Goal: Task Accomplishment & Management: Complete application form

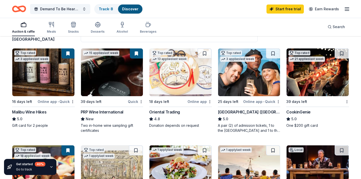
scroll to position [44, 0]
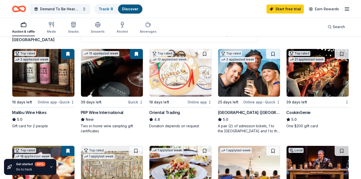
click at [341, 55] on button at bounding box center [341, 54] width 14 height 10
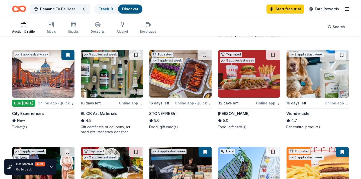
scroll to position [236, 0]
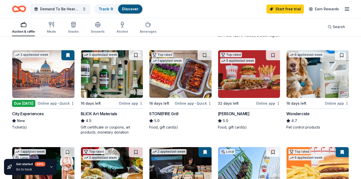
click at [51, 88] on img at bounding box center [43, 74] width 62 height 48
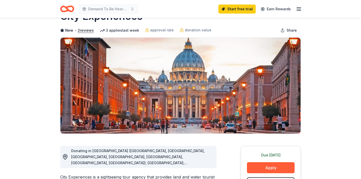
scroll to position [47, 0]
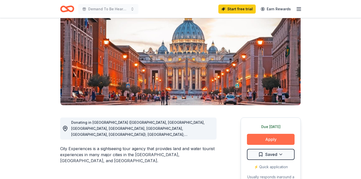
click at [272, 143] on button "Apply" at bounding box center [271, 138] width 48 height 11
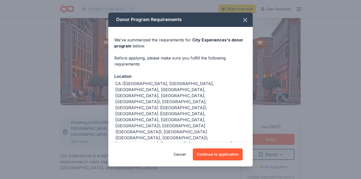
scroll to position [9, 0]
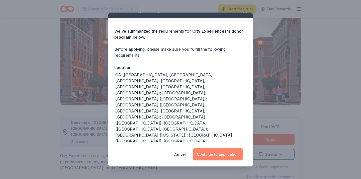
click at [205, 155] on button "Continue to application" at bounding box center [218, 154] width 50 height 12
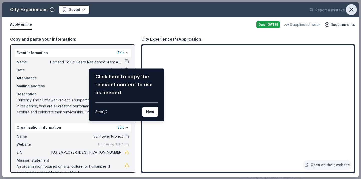
click at [352, 9] on icon "button" at bounding box center [351, 10] width 4 height 4
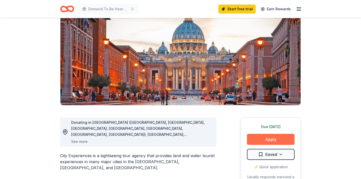
click at [263, 138] on button "Apply" at bounding box center [271, 138] width 48 height 11
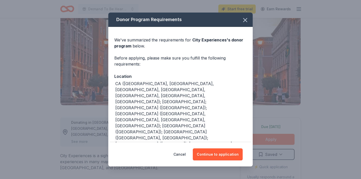
click at [263, 139] on div "Donor Program Requirements We've summarized the requirements for City Experienc…" at bounding box center [180, 89] width 361 height 179
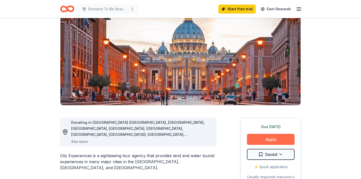
click at [250, 137] on button "Apply" at bounding box center [271, 138] width 48 height 11
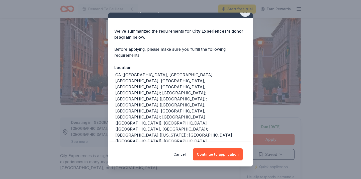
click at [242, 14] on icon "button" at bounding box center [244, 11] width 7 height 7
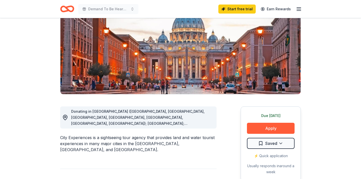
scroll to position [56, 0]
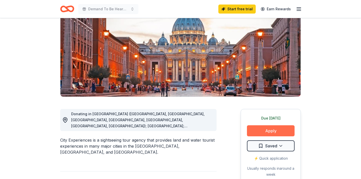
click at [280, 131] on button "Apply" at bounding box center [271, 130] width 48 height 11
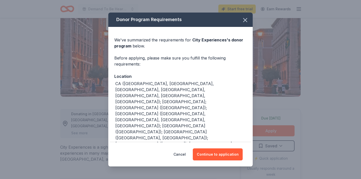
scroll to position [9, 0]
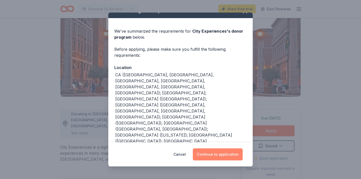
click at [210, 154] on button "Continue to application" at bounding box center [218, 154] width 50 height 12
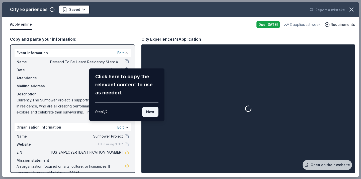
click at [149, 113] on button "Next" at bounding box center [150, 112] width 16 height 10
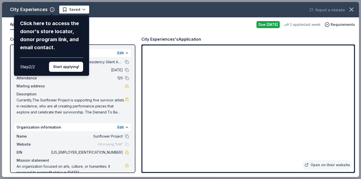
drag, startPoint x: 149, startPoint y: 108, endPoint x: 102, endPoint y: 65, distance: 64.0
click at [102, 65] on div "City Experiences Click here to access the donor's store locator, donor program …" at bounding box center [180, 89] width 357 height 175
click at [75, 65] on button "Start applying!" at bounding box center [66, 67] width 34 height 10
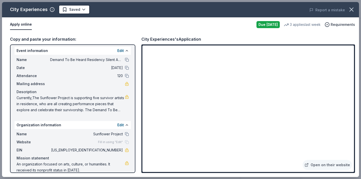
scroll to position [0, 0]
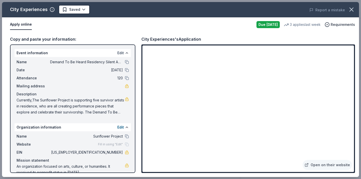
click at [118, 53] on button "Edit" at bounding box center [120, 53] width 7 height 6
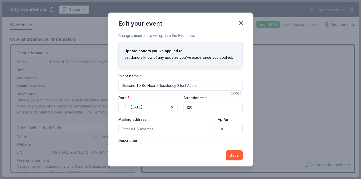
click at [137, 128] on input "Mailing address" at bounding box center [165, 129] width 95 height 10
type input "3855 Woolwine Drive"
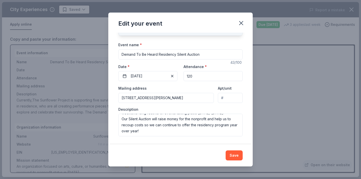
click at [234, 154] on button "Save" at bounding box center [233, 155] width 17 height 10
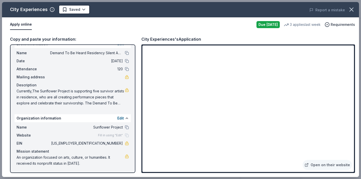
scroll to position [0, 0]
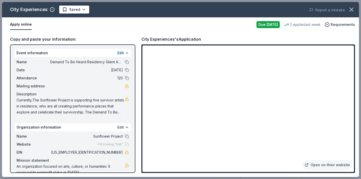
click at [120, 126] on button "Edit" at bounding box center [120, 127] width 7 height 6
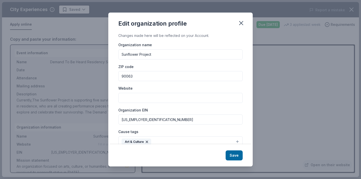
click at [144, 97] on input "Website" at bounding box center [180, 98] width 124 height 10
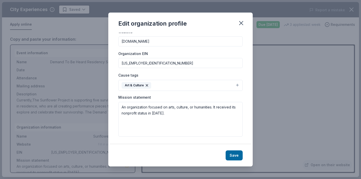
type input "towardsthesun.org"
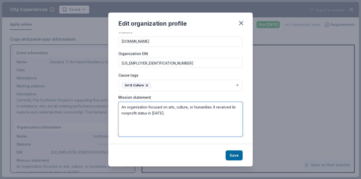
click at [170, 115] on textarea "An organization focused on arts, culture, or humanities. It received its nonpro…" at bounding box center [180, 119] width 124 height 35
click at [121, 106] on textarea "An organization focused on arts, culture, or humanities. It received its nonpro…" at bounding box center [180, 119] width 124 height 35
paste textarea "The Sunflower Project educates young people on sexual violence and relationship…"
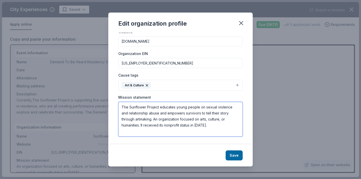
click at [232, 119] on textarea "The Sunflower Project educates young people on sexual violence and relationship…" at bounding box center [180, 119] width 124 height 35
type textarea "The Sunflower Project educates young people on sexual violence and relationship…"
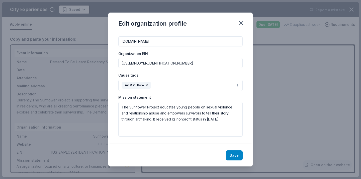
click at [239, 155] on button "Save" at bounding box center [233, 155] width 17 height 10
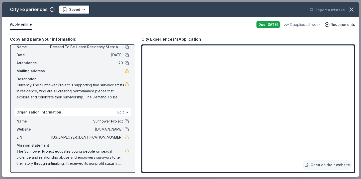
scroll to position [0, 0]
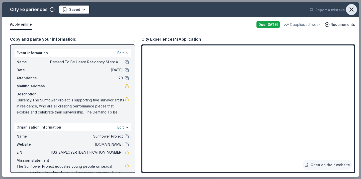
click at [351, 9] on icon "button" at bounding box center [351, 10] width 4 height 4
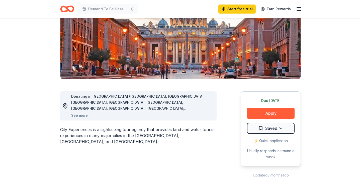
scroll to position [99, 0]
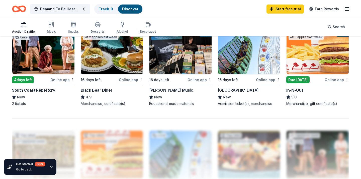
scroll to position [338, 0]
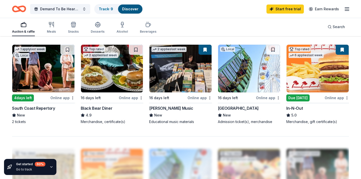
click at [37, 79] on img at bounding box center [43, 69] width 62 height 48
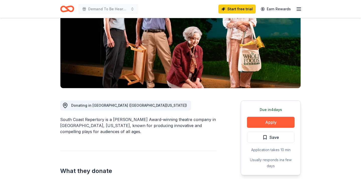
scroll to position [64, 0]
